Goal: Task Accomplishment & Management: Use online tool/utility

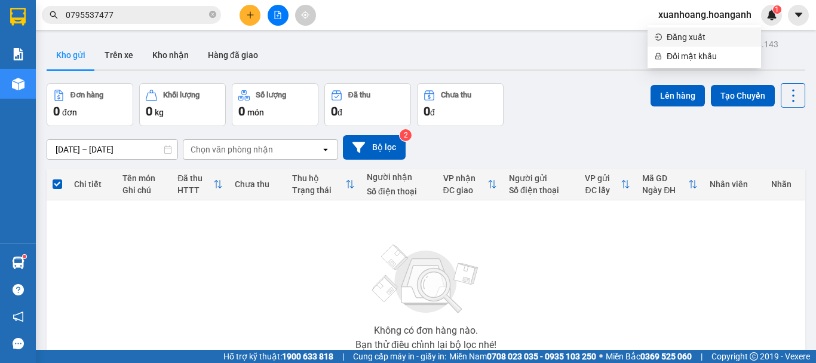
click at [707, 42] on span "Đăng xuất" at bounding box center [710, 36] width 87 height 13
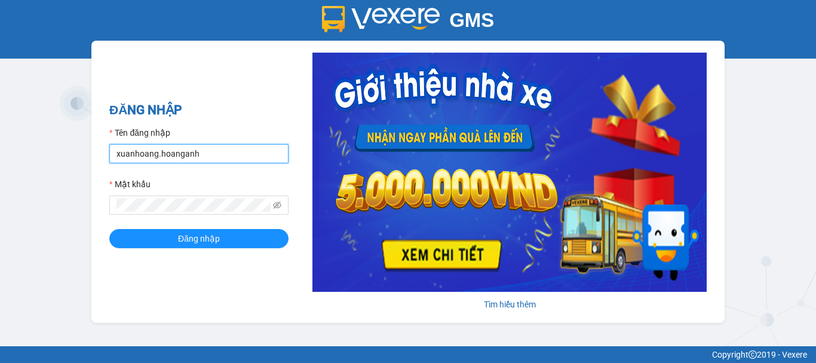
click at [238, 149] on input "xuanhoang.hoanganh" at bounding box center [198, 153] width 179 height 19
type input "maikhanh.hoanganh"
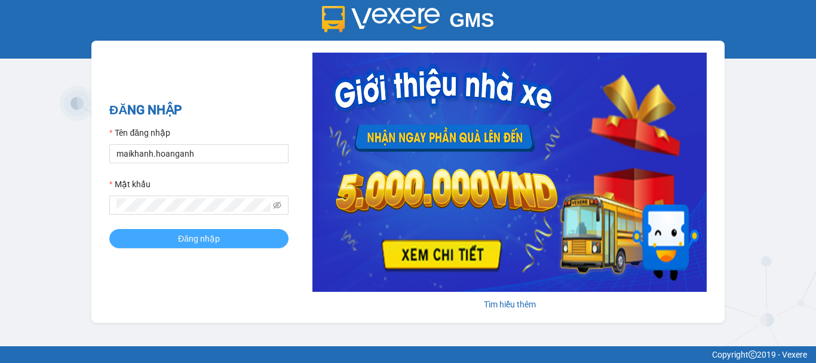
click at [238, 239] on button "Đăng nhập" at bounding box center [198, 238] width 179 height 19
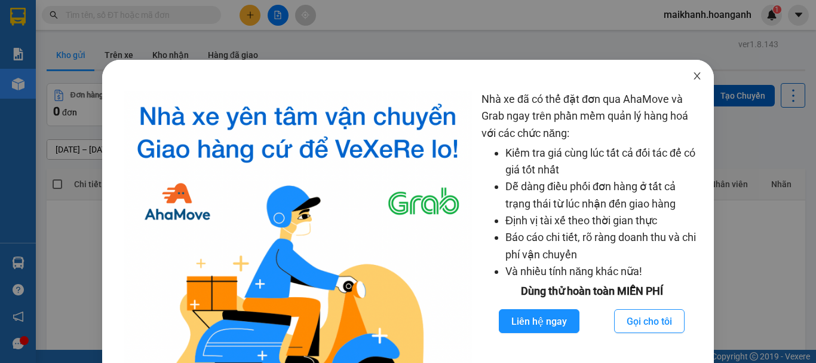
click at [693, 76] on icon "close" at bounding box center [698, 76] width 10 height 10
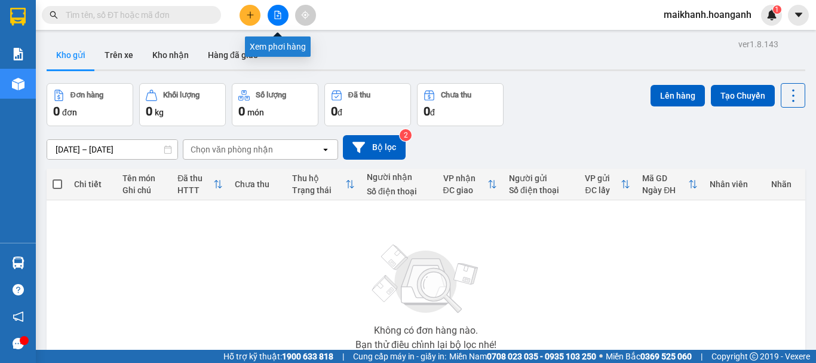
click at [284, 10] on button at bounding box center [278, 15] width 21 height 21
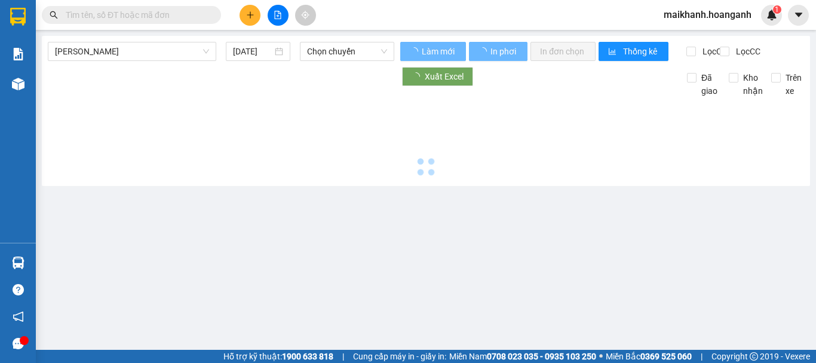
type input "[DATE]"
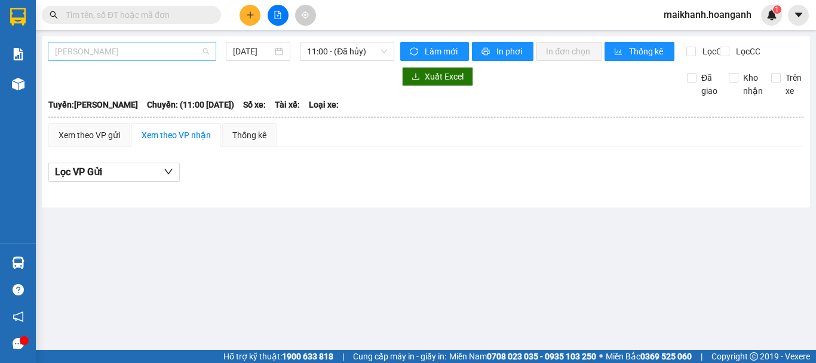
click at [143, 48] on span "[PERSON_NAME]" at bounding box center [132, 51] width 154 height 18
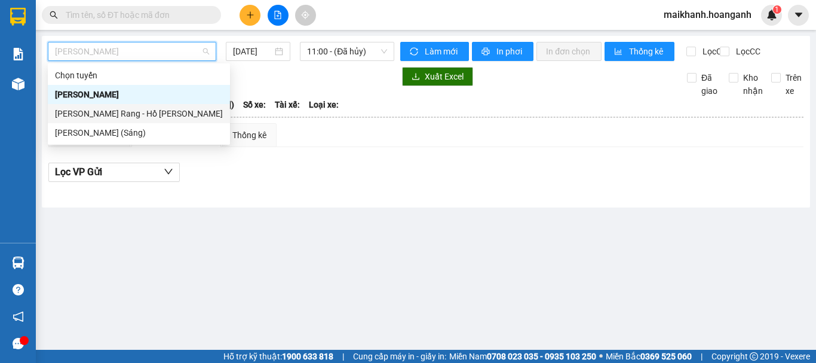
click at [130, 115] on div "[PERSON_NAME] Rang - Hồ [PERSON_NAME]" at bounding box center [139, 113] width 168 height 13
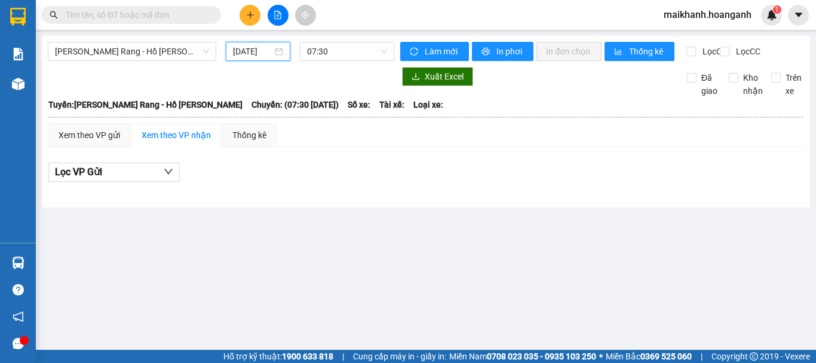
click at [257, 52] on input "[DATE]" at bounding box center [252, 51] width 39 height 13
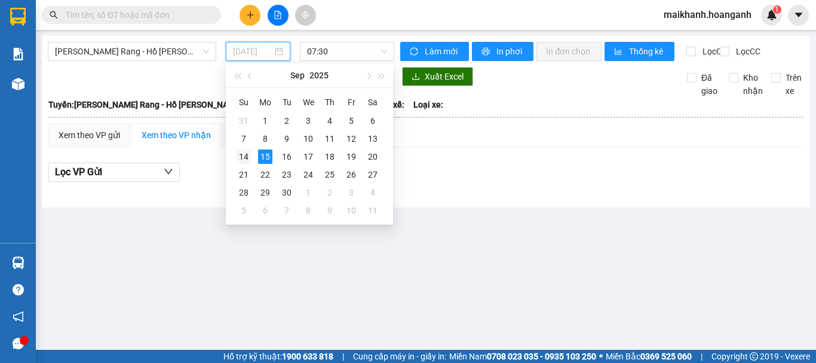
click at [241, 154] on div "14" at bounding box center [244, 156] width 14 height 14
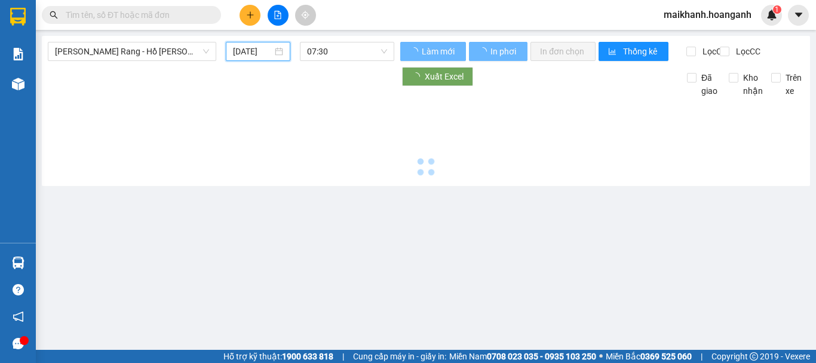
type input "[DATE]"
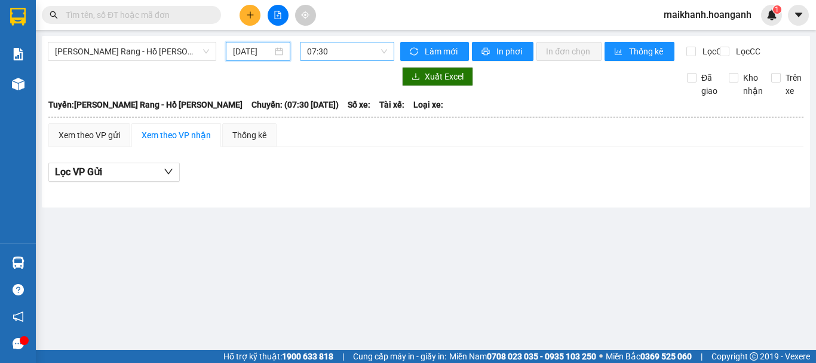
click at [335, 54] on span "07:30" at bounding box center [347, 51] width 80 height 18
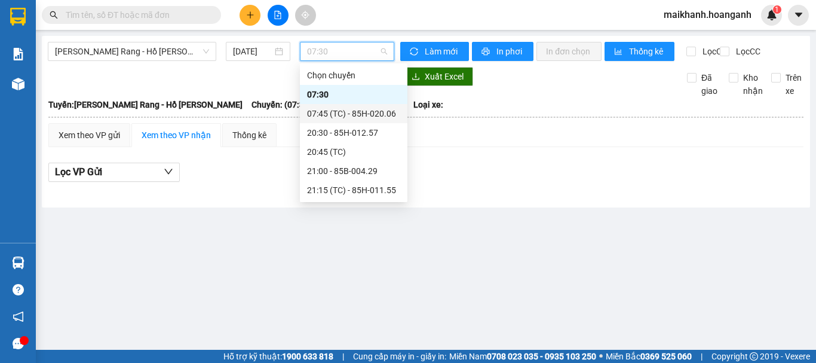
click at [333, 109] on div "07:45 (TC) - 85H-020.06" at bounding box center [353, 113] width 93 height 13
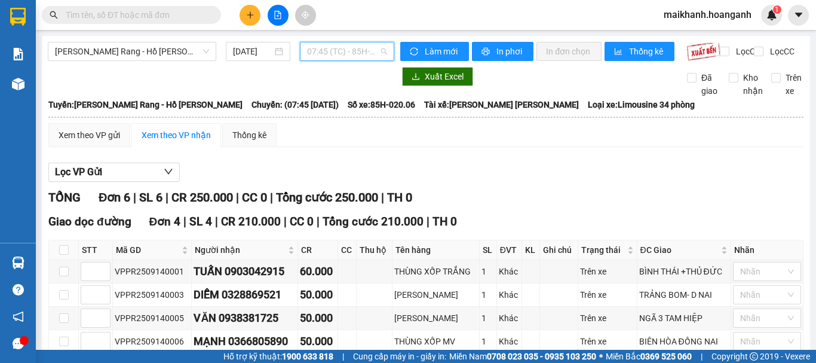
click at [349, 56] on span "07:45 (TC) - 85H-020.06" at bounding box center [347, 51] width 80 height 18
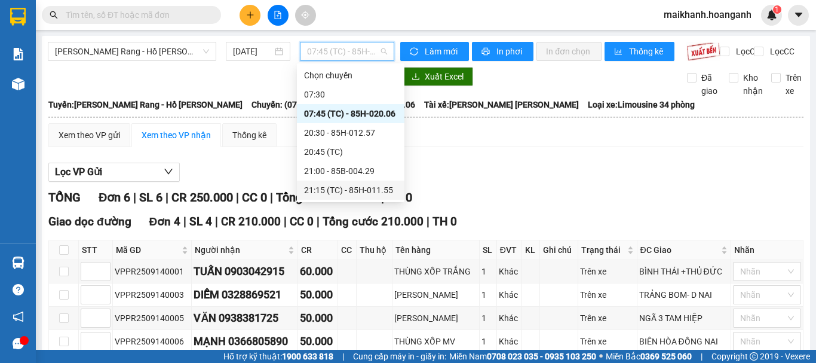
click at [360, 192] on div "21:15 (TC) - 85H-011.55" at bounding box center [350, 189] width 93 height 13
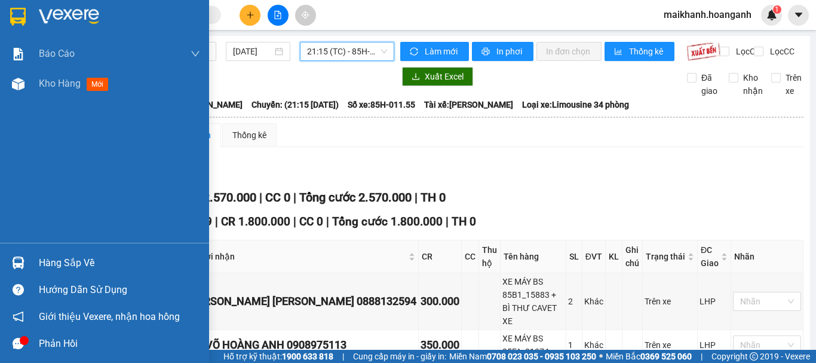
click at [21, 15] on img at bounding box center [18, 17] width 16 height 18
